Goal: Transaction & Acquisition: Book appointment/travel/reservation

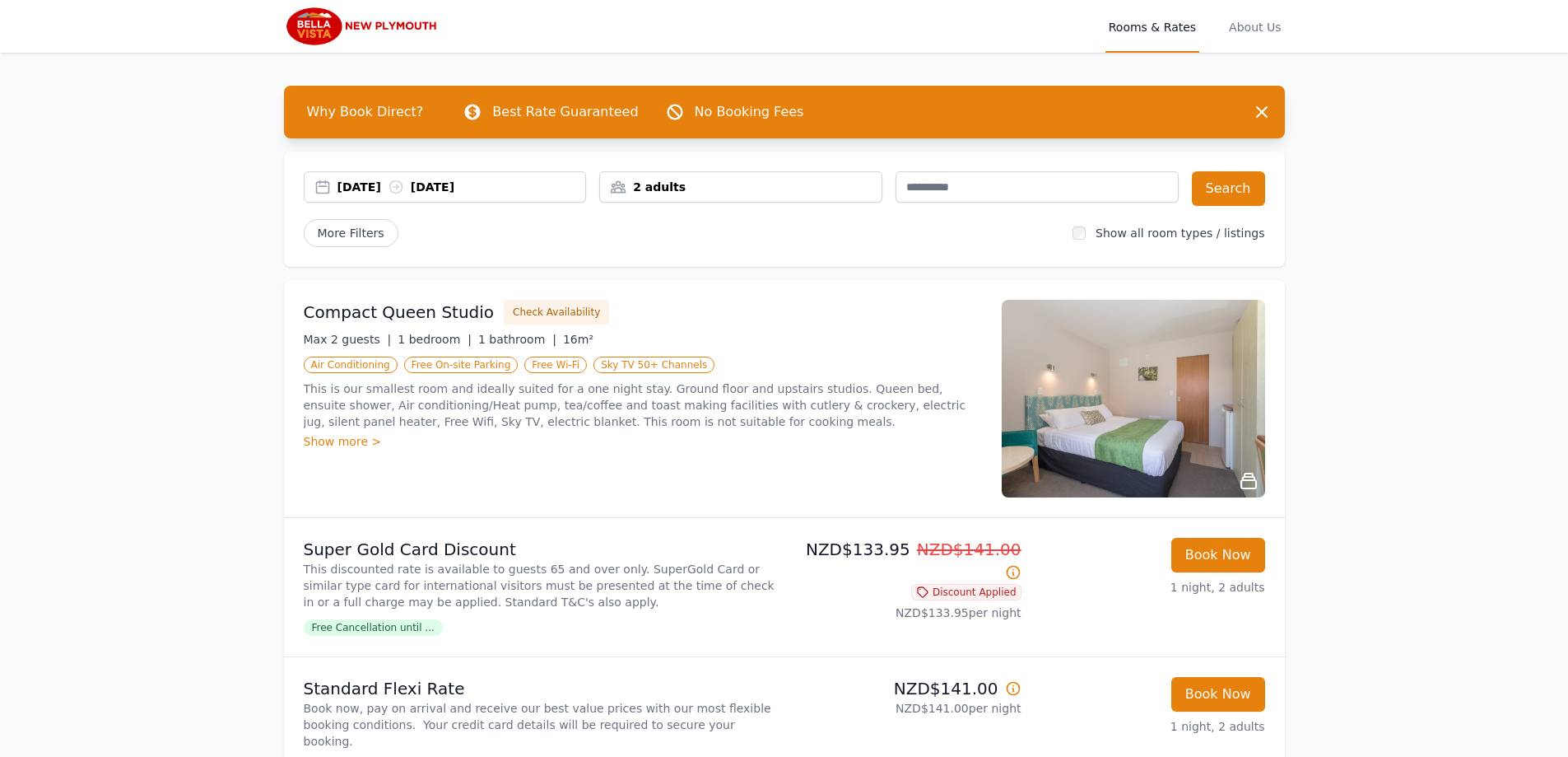
click at [858, 190] on div "2 adults" at bounding box center [740, 187] width 281 height 17
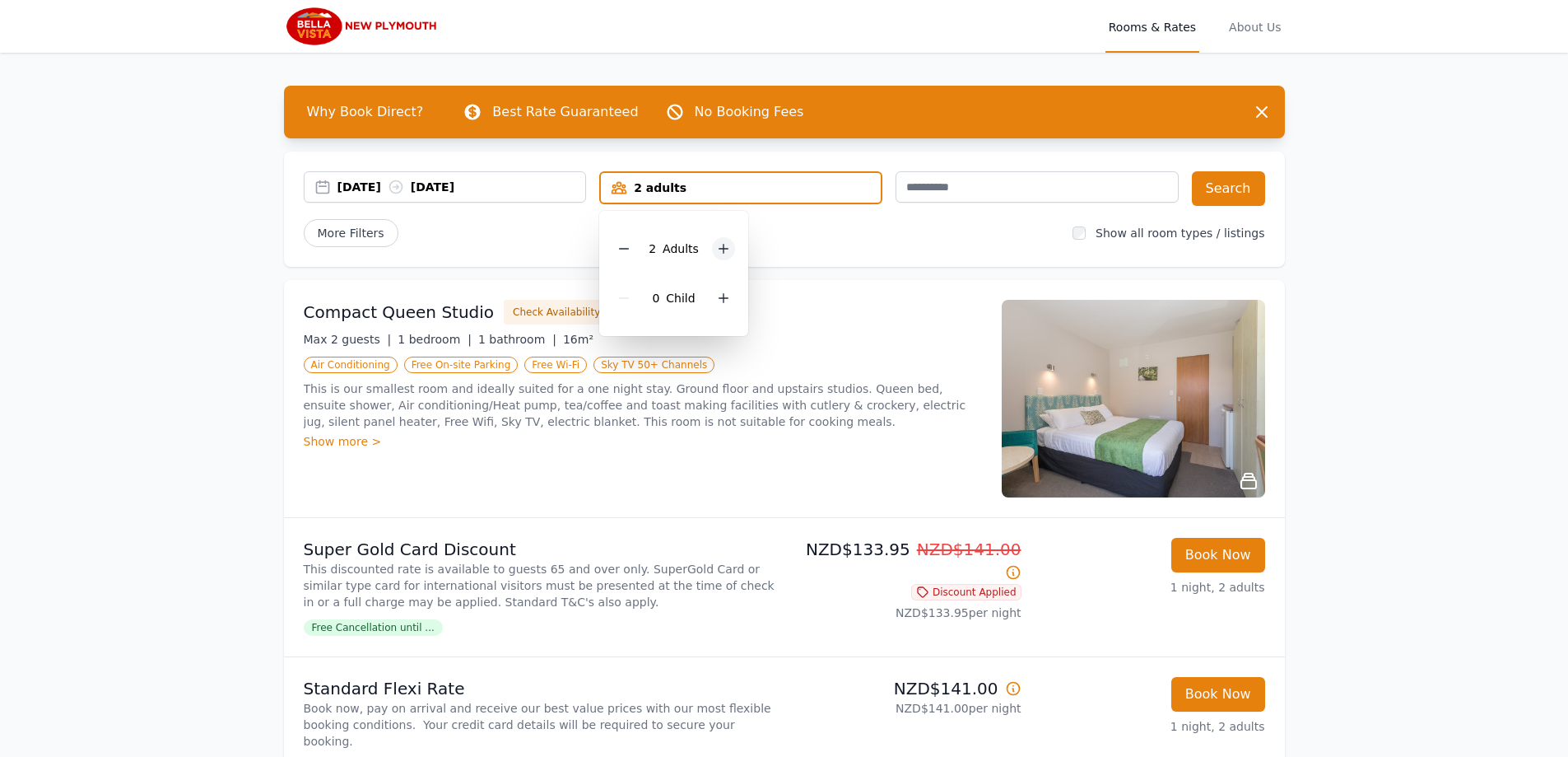
click at [727, 248] on icon at bounding box center [723, 248] width 13 height 13
click at [717, 246] on icon at bounding box center [723, 248] width 13 height 13
click at [624, 248] on icon at bounding box center [623, 248] width 13 height 13
click at [724, 302] on icon at bounding box center [723, 297] width 13 height 13
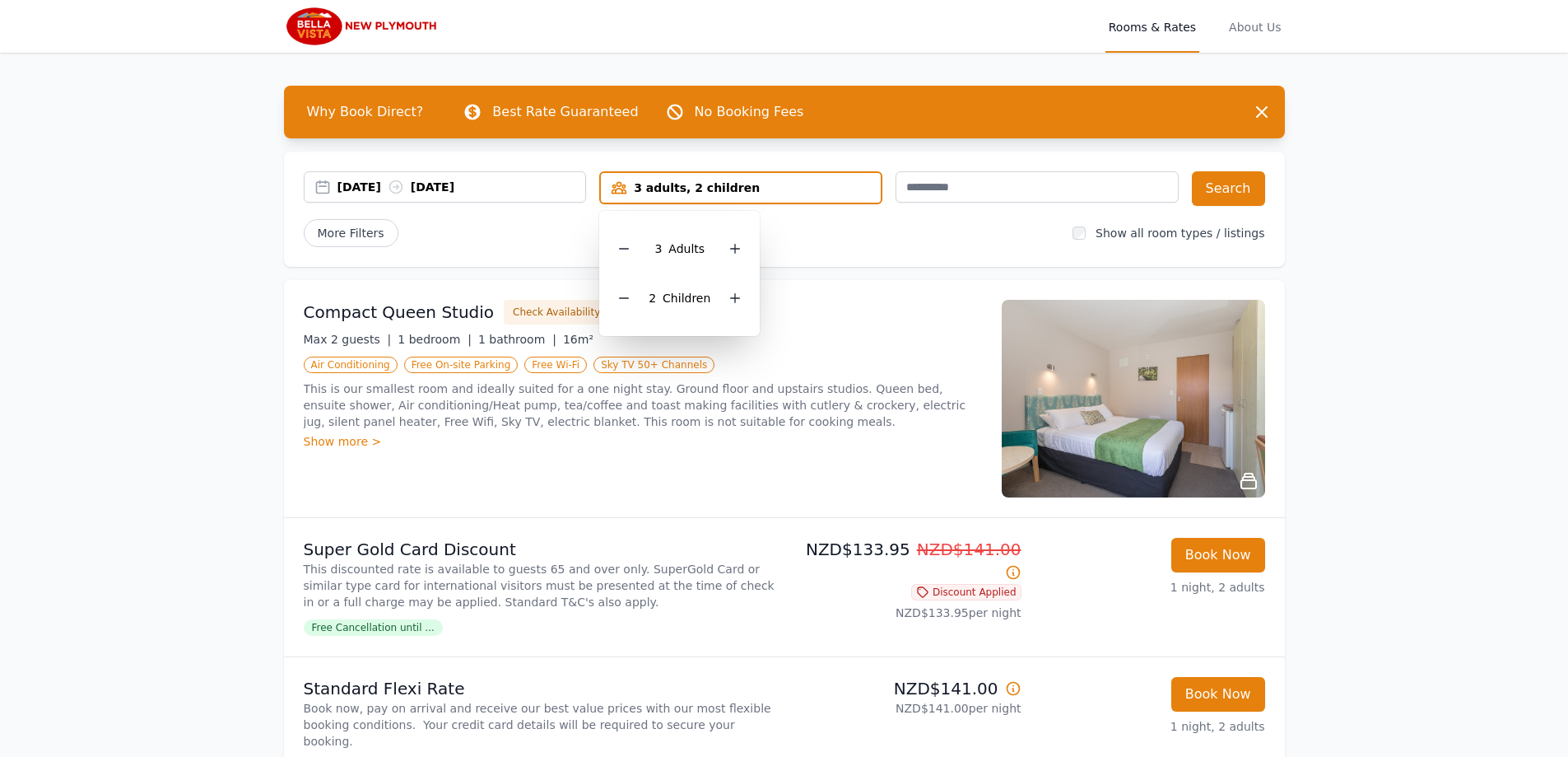
drag, startPoint x: 821, startPoint y: 262, endPoint x: 787, endPoint y: 258, distance: 34.2
click at [823, 261] on div "[DATE] [DATE] 3 adults, 2 children 3 Adult s 2 Child ren Search More Filters Sh…" at bounding box center [784, 209] width 1000 height 115
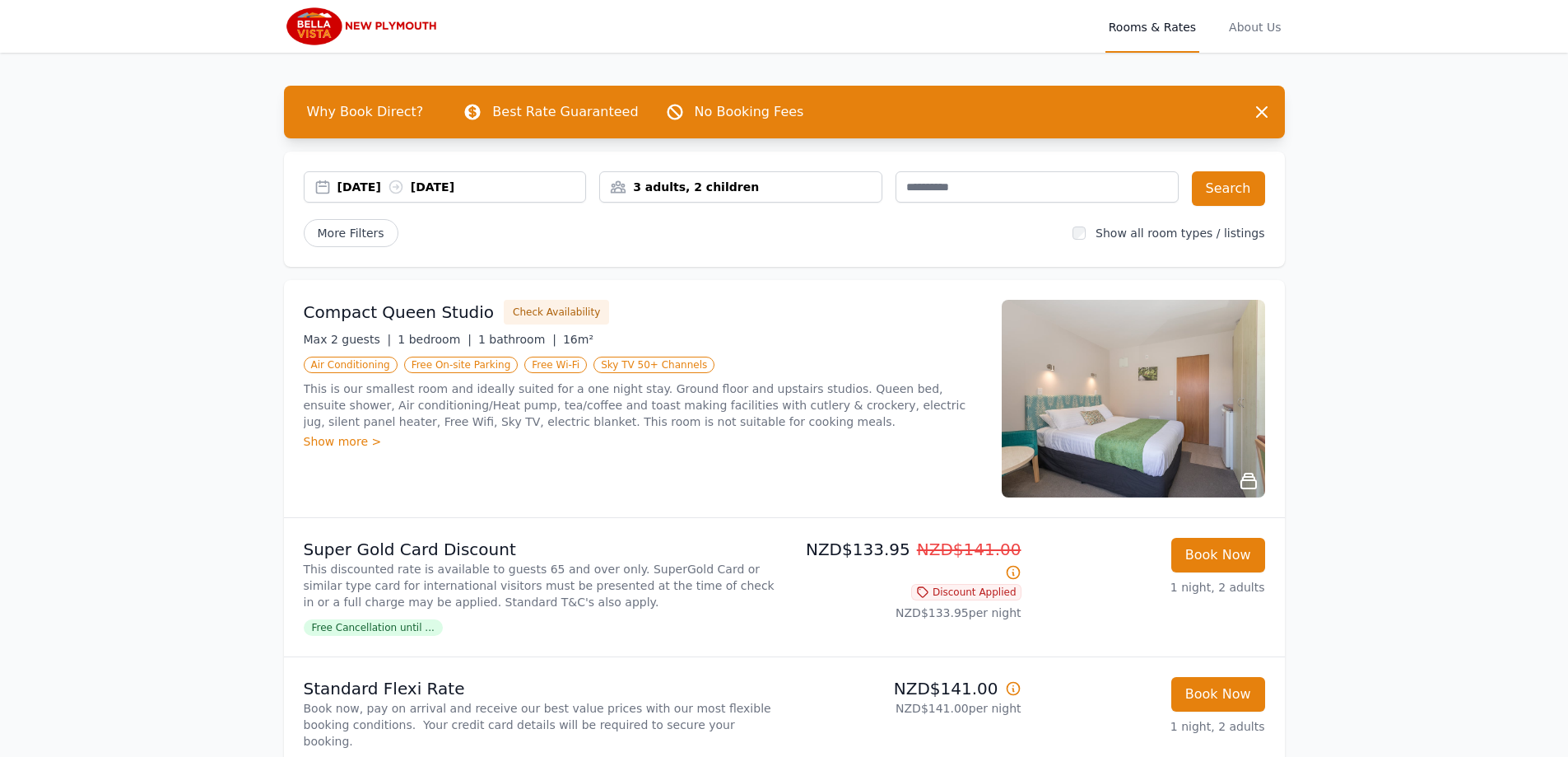
click at [341, 189] on div "[DATE] [DATE]" at bounding box center [461, 187] width 249 height 17
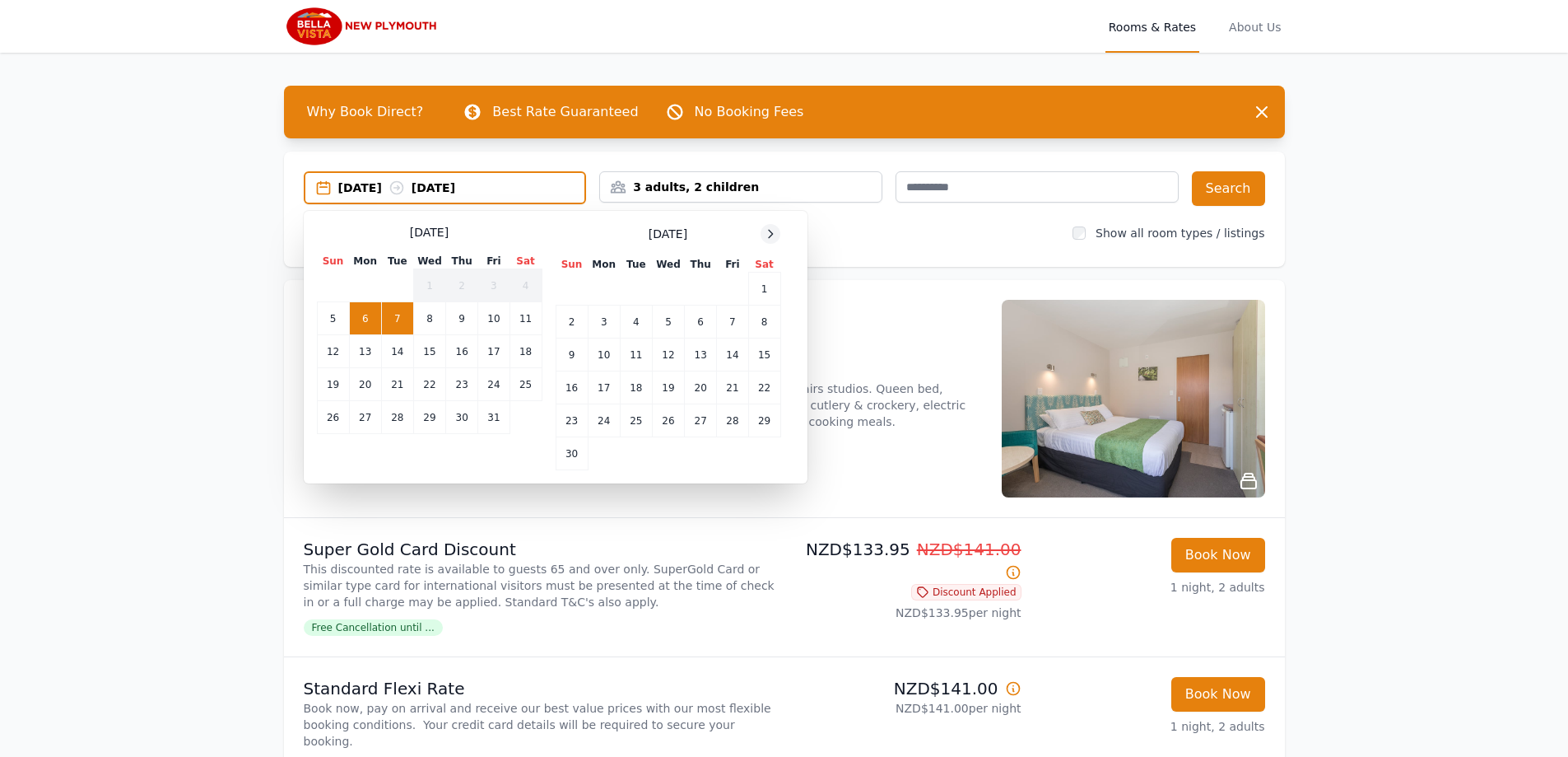
click at [766, 231] on icon at bounding box center [770, 233] width 13 height 13
click at [776, 231] on icon at bounding box center [770, 233] width 13 height 13
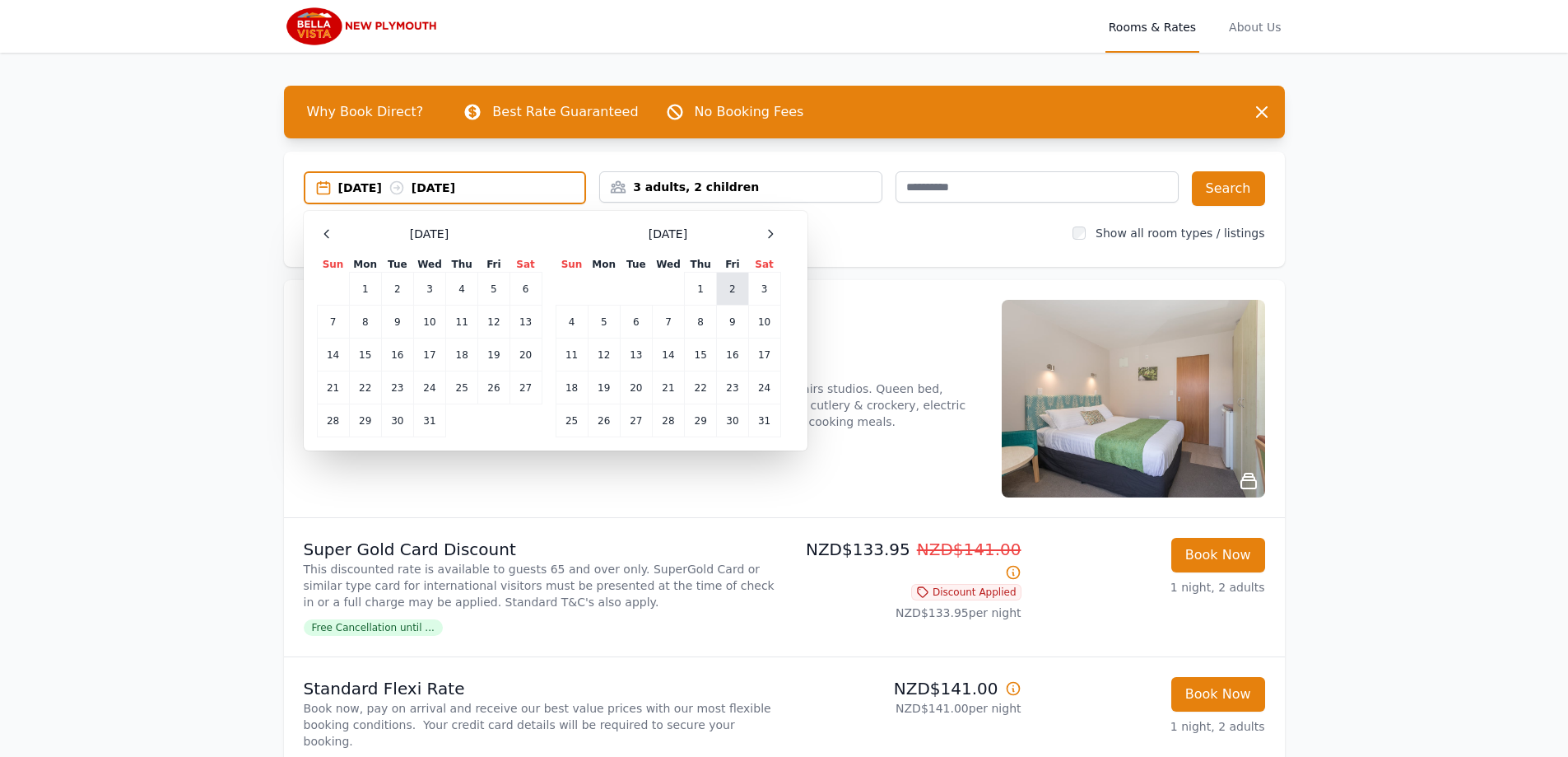
click at [742, 295] on td "2" at bounding box center [732, 288] width 31 height 33
click at [571, 318] on td "4" at bounding box center [572, 321] width 32 height 33
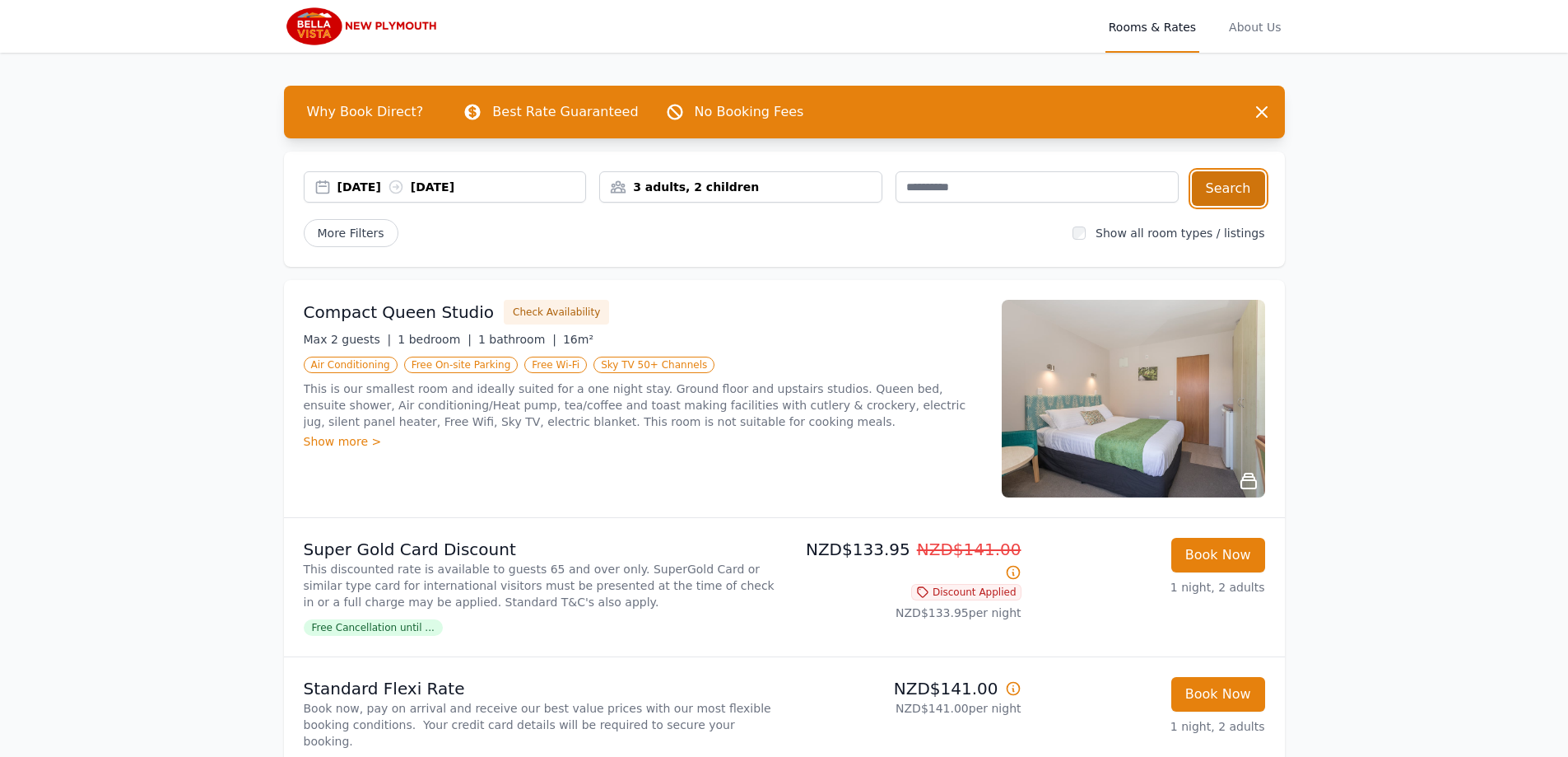
click at [1239, 189] on button "Search" at bounding box center [1228, 188] width 74 height 35
